Goal: Task Accomplishment & Management: Manage account settings

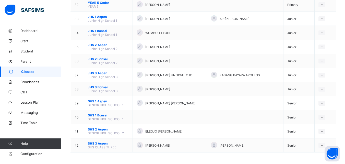
scroll to position [500, 0]
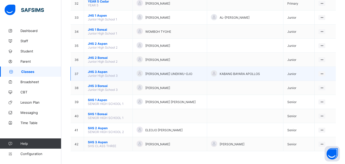
click at [162, 73] on span "[PERSON_NAME] UNEKWU-OJO" at bounding box center [168, 74] width 47 height 4
click at [99, 71] on span "JHS 3 Aspen" at bounding box center [108, 72] width 41 height 4
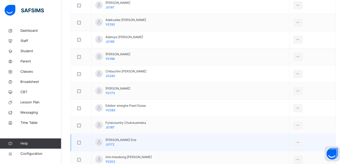
scroll to position [179, 0]
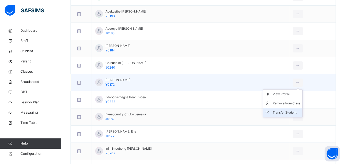
click at [281, 112] on div "Transfer Student" at bounding box center [287, 112] width 28 height 5
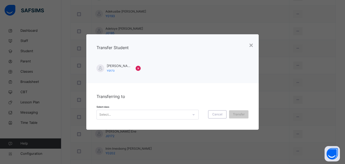
click at [194, 115] on icon at bounding box center [193, 114] width 3 height 5
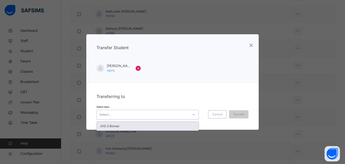
click at [111, 125] on div "JHS 3 Bonsai" at bounding box center [148, 126] width 102 height 9
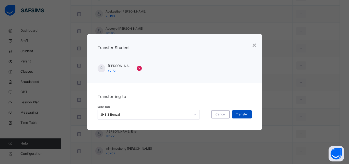
click at [239, 115] on span "Transfer" at bounding box center [242, 114] width 12 height 5
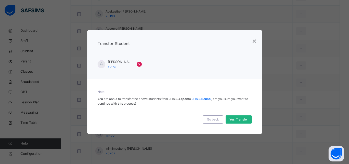
click at [244, 120] on span "Yes, Transfer" at bounding box center [239, 119] width 18 height 5
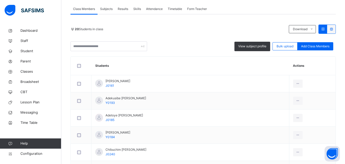
scroll to position [0, 0]
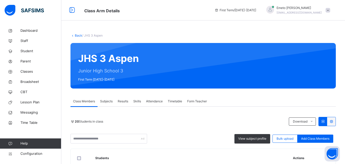
click at [79, 36] on link "Back" at bounding box center [78, 35] width 7 height 4
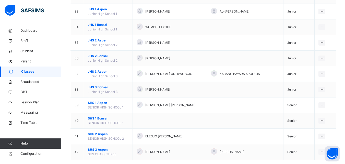
scroll to position [565, 0]
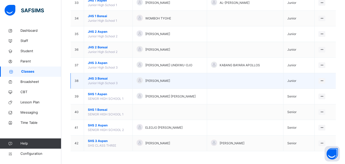
click at [104, 77] on span "JHS 3 Bonsai" at bounding box center [108, 78] width 41 height 5
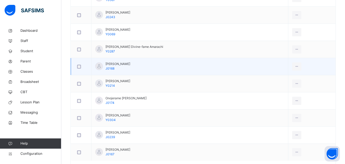
scroll to position [409, 0]
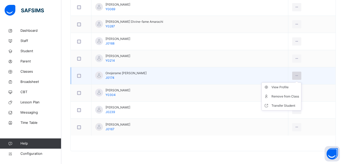
click at [299, 75] on icon at bounding box center [297, 75] width 4 height 5
click at [289, 95] on div "Remove from Class" at bounding box center [286, 96] width 28 height 5
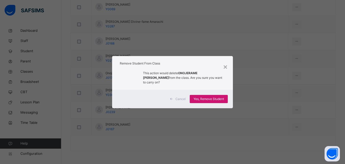
click at [207, 98] on span "Yes, Remove Student" at bounding box center [209, 99] width 30 height 5
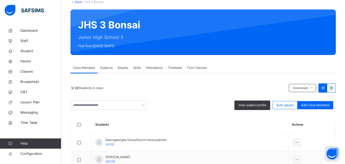
scroll to position [0, 0]
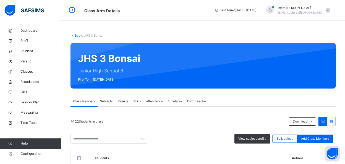
click at [76, 35] on link "Back" at bounding box center [78, 35] width 7 height 4
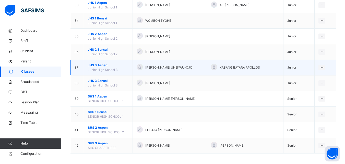
scroll to position [565, 0]
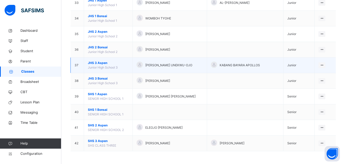
click at [99, 63] on span "JHS 3 Aspen" at bounding box center [108, 63] width 41 height 5
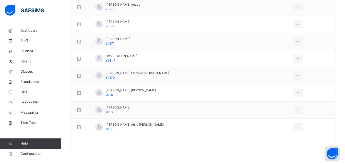
scroll to position [178, 0]
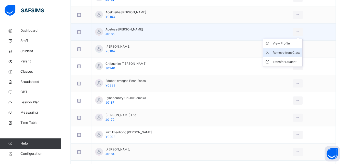
click at [283, 53] on div "Remove from Class" at bounding box center [287, 52] width 28 height 5
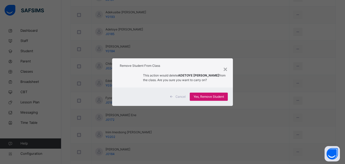
click at [212, 96] on span "Yes, Remove Student" at bounding box center [209, 96] width 30 height 5
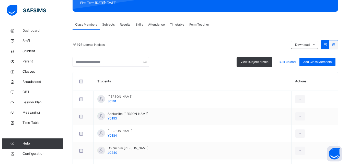
scroll to position [0, 0]
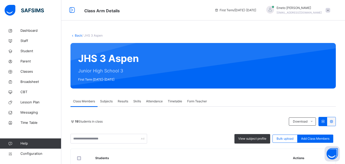
click at [77, 34] on link "Back" at bounding box center [78, 35] width 7 height 4
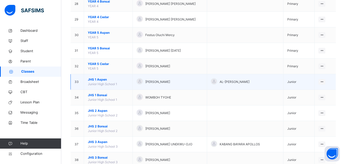
scroll to position [565, 0]
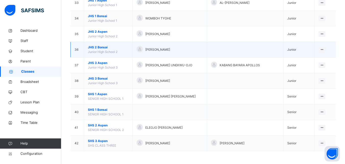
click at [102, 47] on span "JHS 2 Bonsai" at bounding box center [108, 47] width 41 height 5
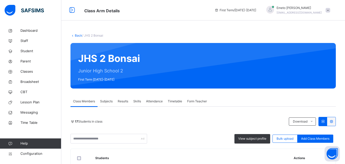
click at [78, 35] on link "Back" at bounding box center [78, 35] width 7 height 4
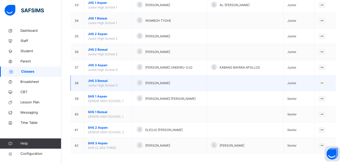
scroll to position [565, 0]
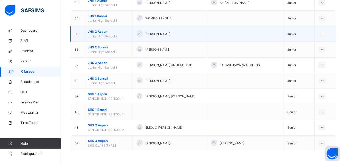
click at [102, 29] on td "JHS 2 [GEOGRAPHIC_DATA] 2" at bounding box center [108, 34] width 49 height 16
click at [100, 30] on span "JHS 2 Aspen" at bounding box center [108, 31] width 41 height 5
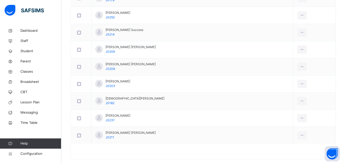
scroll to position [230, 0]
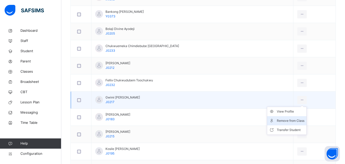
click at [288, 120] on div "Remove from Class" at bounding box center [291, 120] width 28 height 5
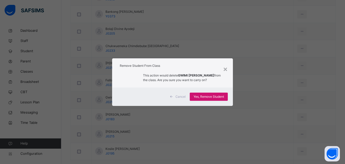
click at [203, 96] on span "Yes, Remove Student" at bounding box center [209, 96] width 30 height 5
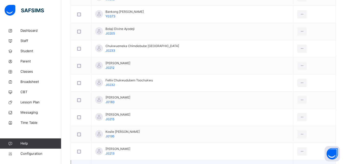
scroll to position [332, 0]
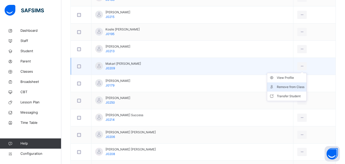
click at [289, 85] on div "Remove from Class" at bounding box center [291, 86] width 28 height 5
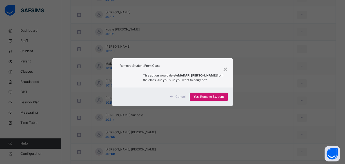
click at [207, 95] on span "Yes, Remove Student" at bounding box center [209, 96] width 30 height 5
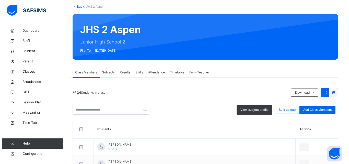
scroll to position [0, 0]
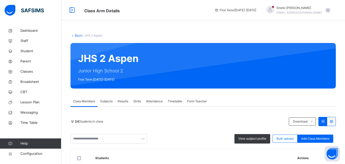
click at [75, 34] on link "Back" at bounding box center [78, 35] width 7 height 4
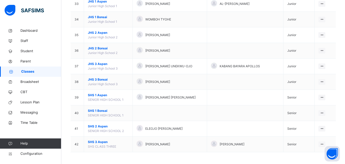
scroll to position [565, 0]
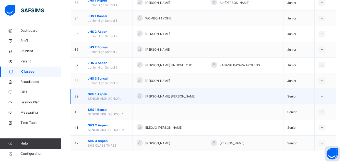
click at [98, 94] on span "SHS 1 Aspen" at bounding box center [108, 94] width 41 height 5
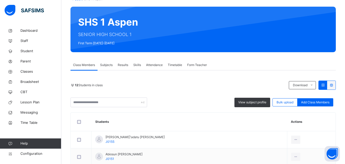
scroll to position [33, 0]
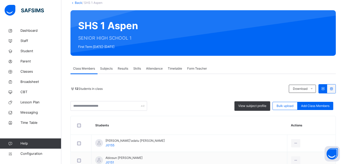
click at [80, 3] on link "Back" at bounding box center [78, 3] width 7 height 4
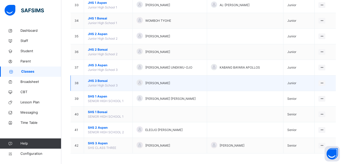
scroll to position [565, 0]
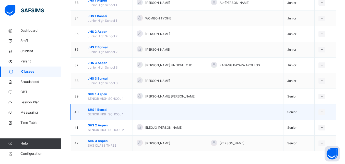
click at [96, 110] on span "SHS 1 Bonsai" at bounding box center [108, 109] width 41 height 5
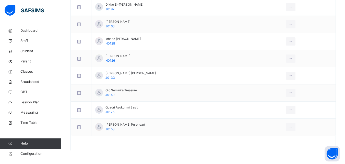
scroll to position [94, 0]
